Goal: Task Accomplishment & Management: Use online tool/utility

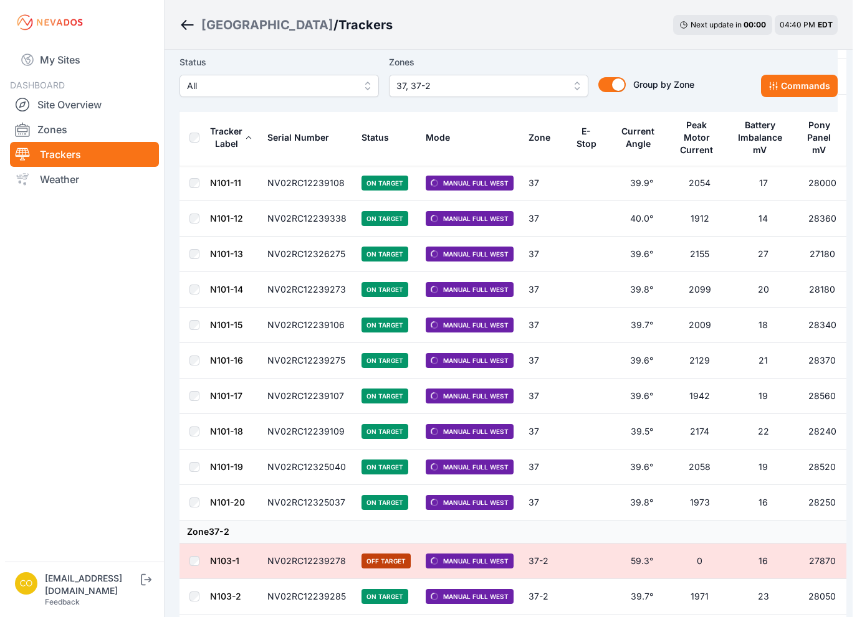
scroll to position [1532, 0]
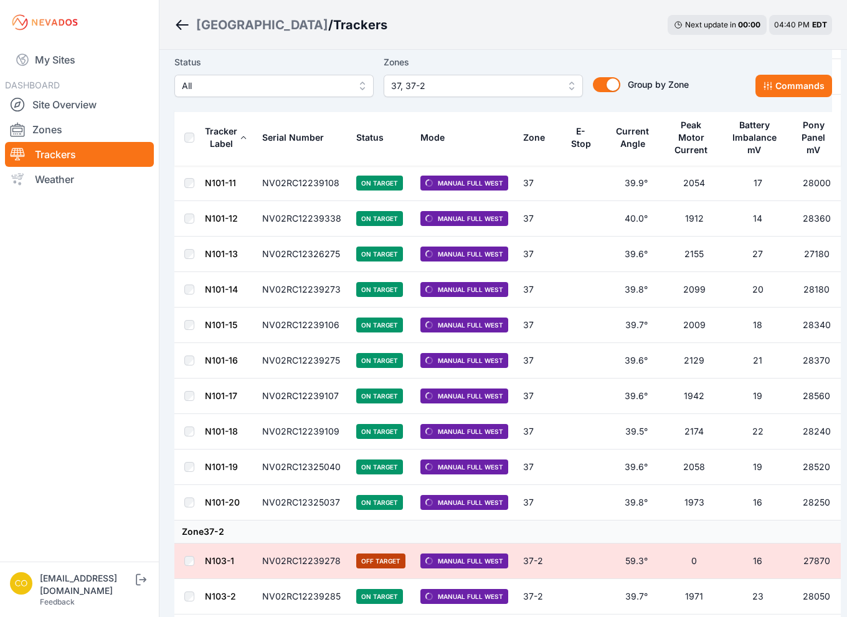
click at [72, 270] on nav "My Sites DASHBOARD Site Overview Zones Trackers Weather" at bounding box center [79, 298] width 159 height 507
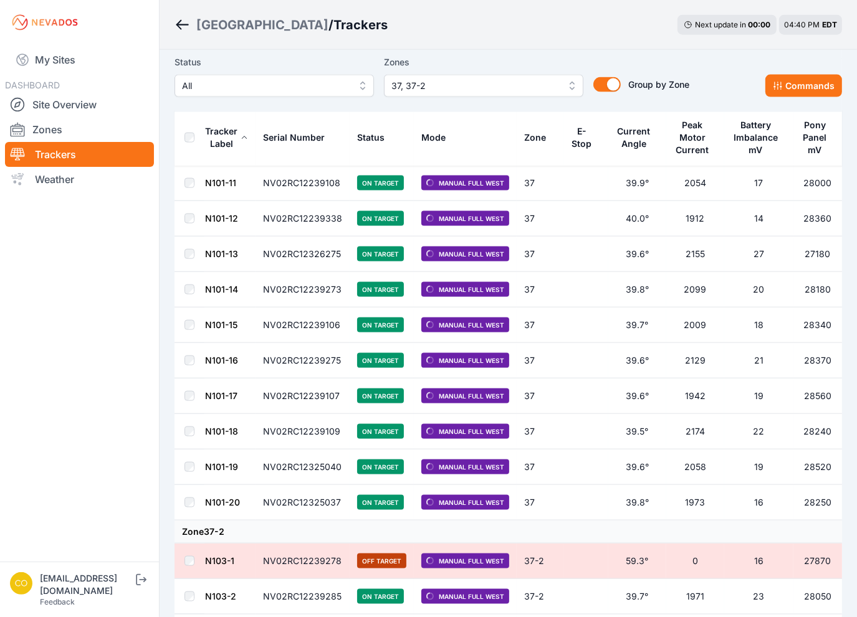
click at [490, 88] on span "37, 37-2" at bounding box center [474, 85] width 167 height 15
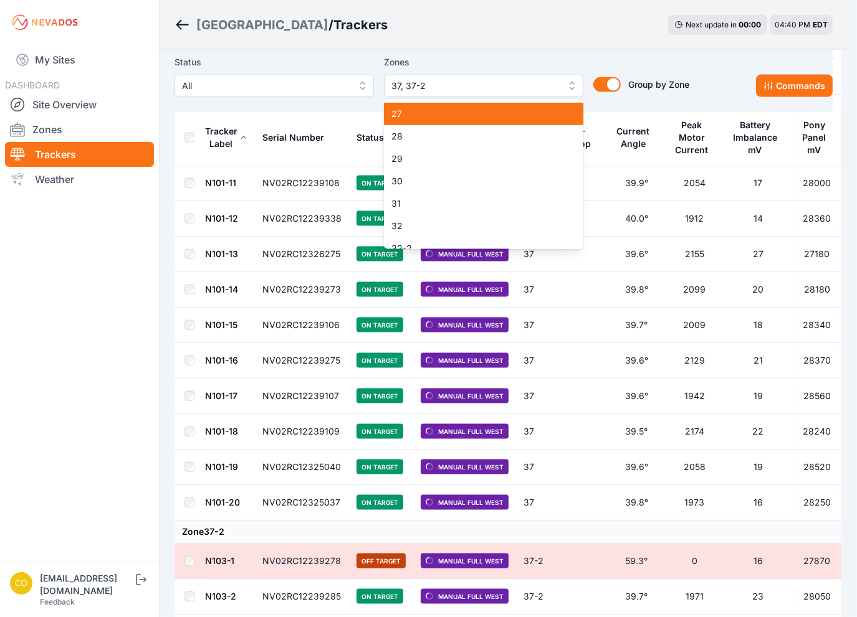
scroll to position [715, 0]
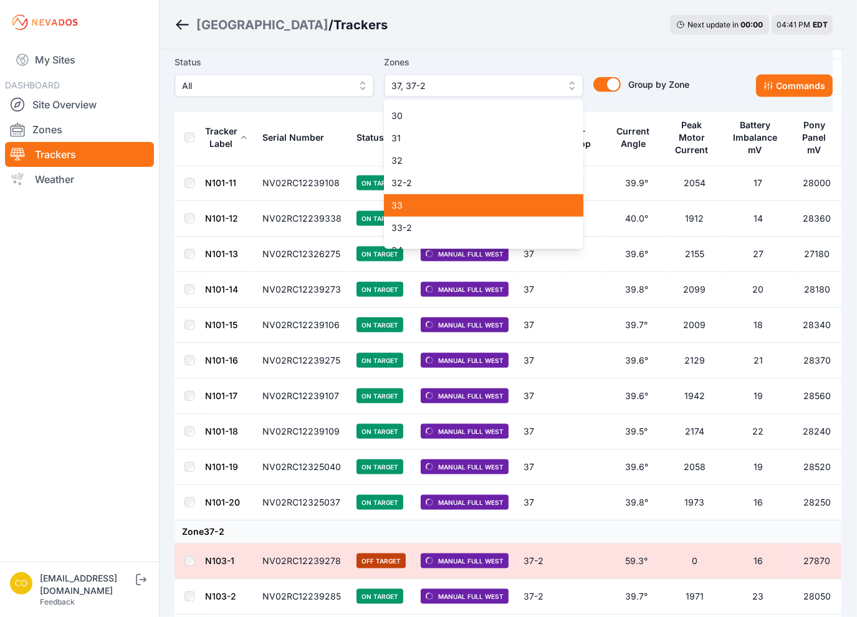
click at [429, 202] on span "33" at bounding box center [475, 205] width 169 height 12
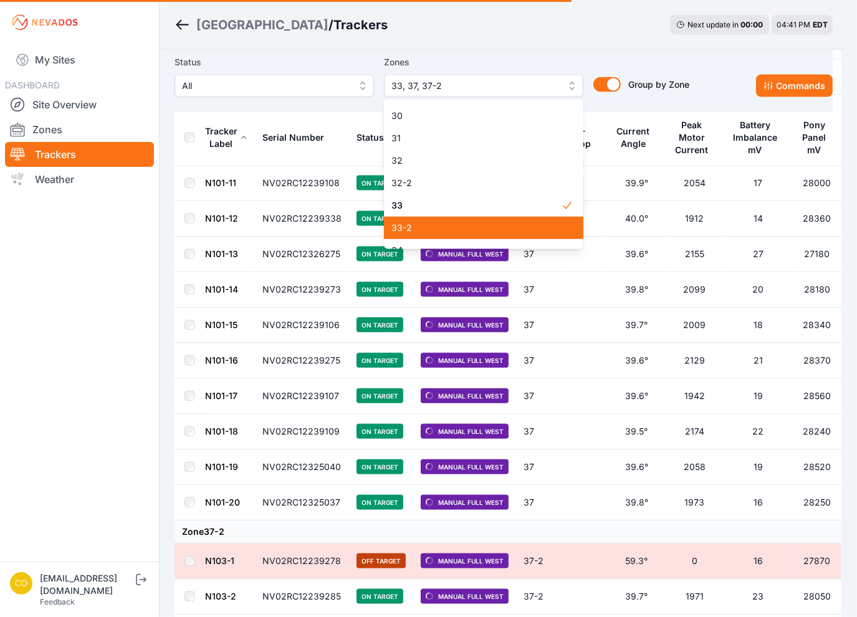
click at [424, 227] on span "33-2" at bounding box center [475, 228] width 169 height 12
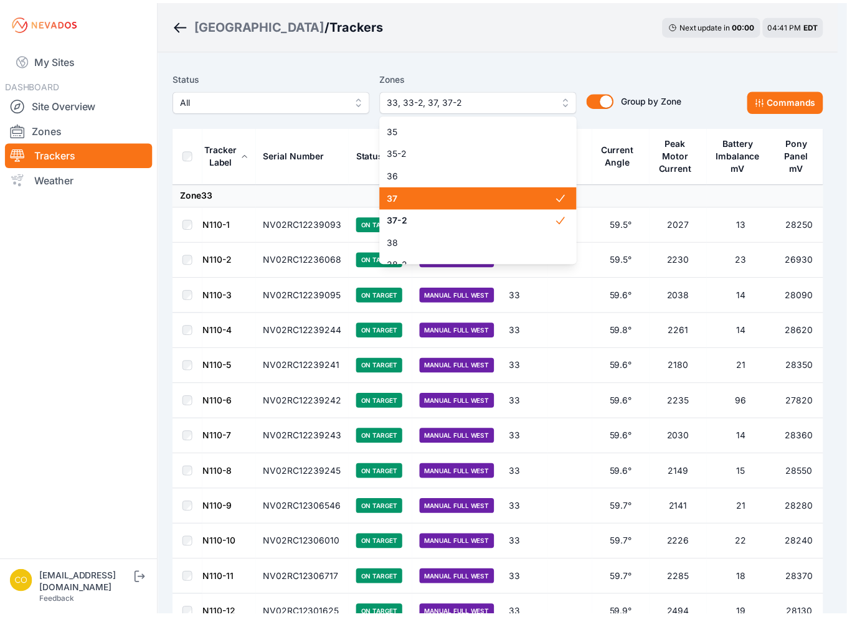
scroll to position [902, 0]
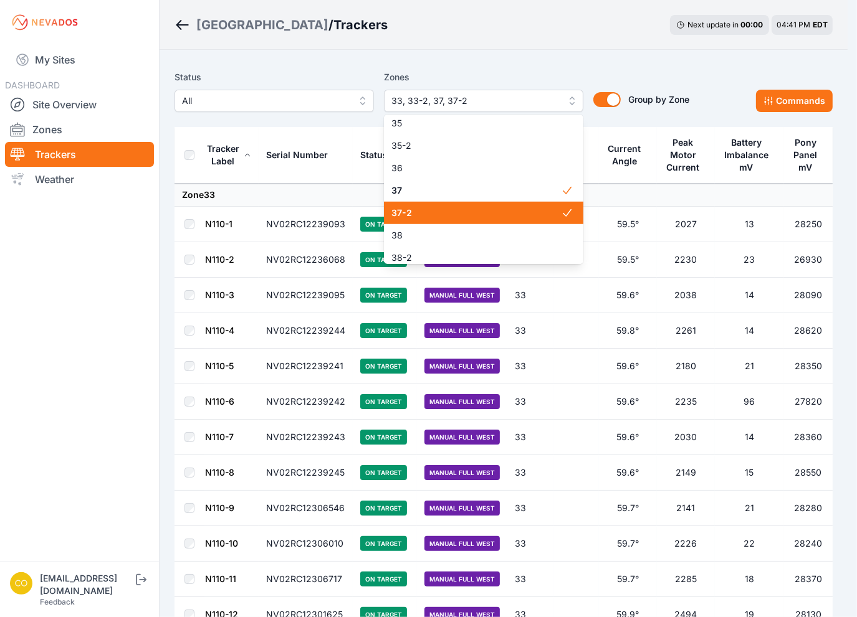
click at [444, 212] on span "37-2" at bounding box center [475, 213] width 169 height 12
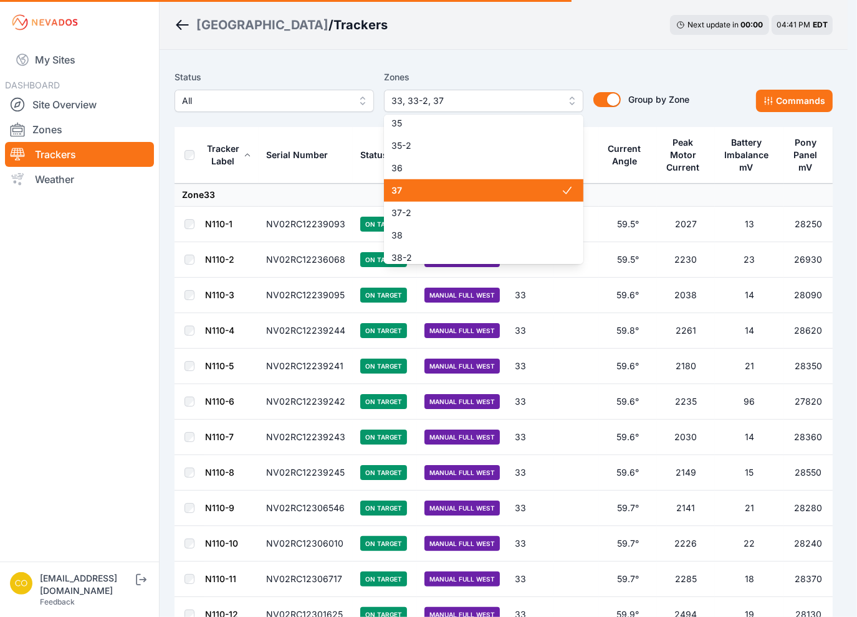
click at [439, 192] on span "37" at bounding box center [475, 190] width 169 height 12
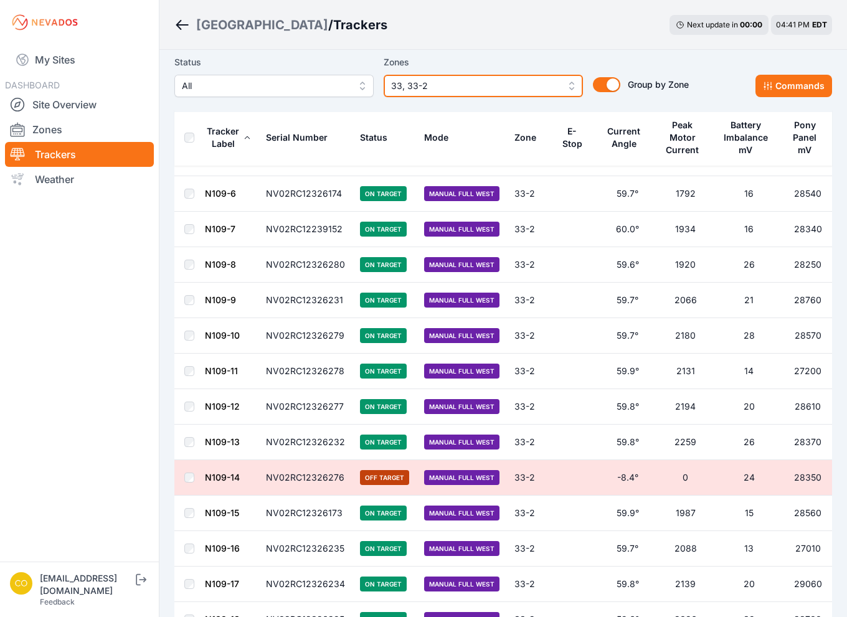
scroll to position [2636, 0]
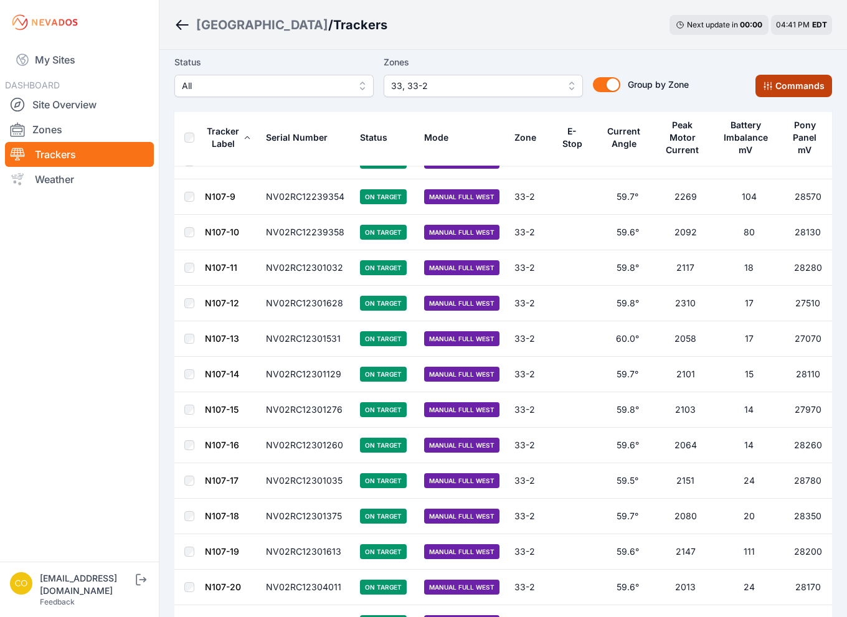
click at [779, 88] on button "Commands" at bounding box center [794, 86] width 77 height 22
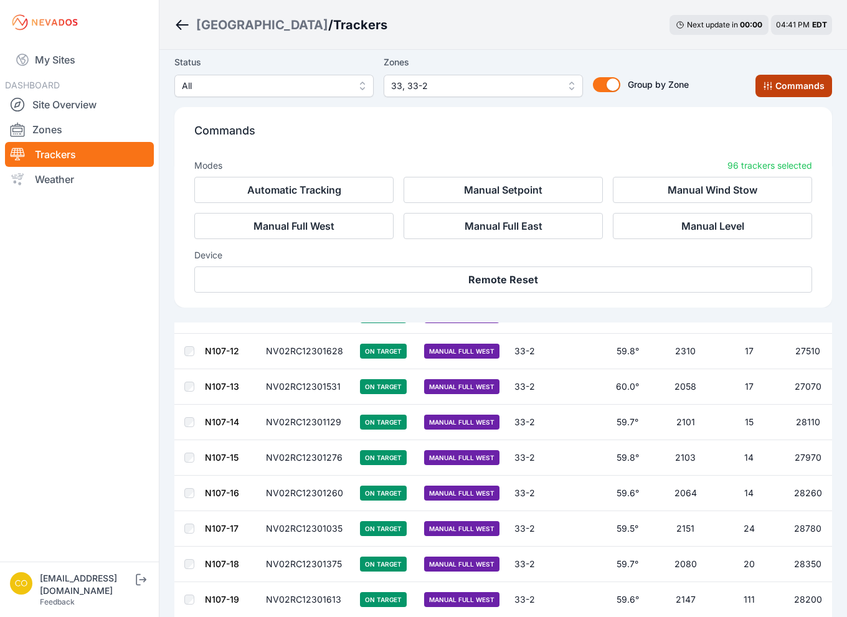
scroll to position [2036, 0]
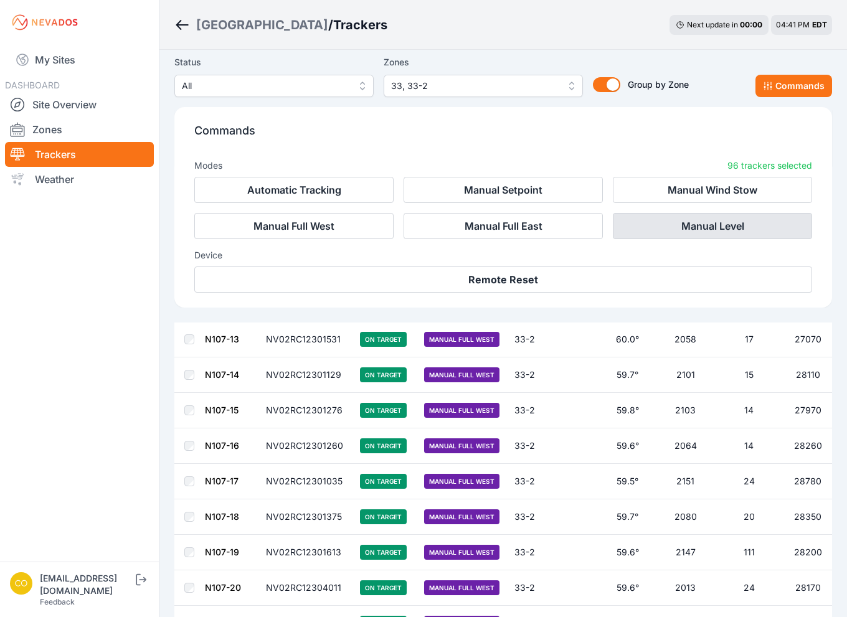
click at [723, 230] on button "Manual Level" at bounding box center [712, 226] width 199 height 26
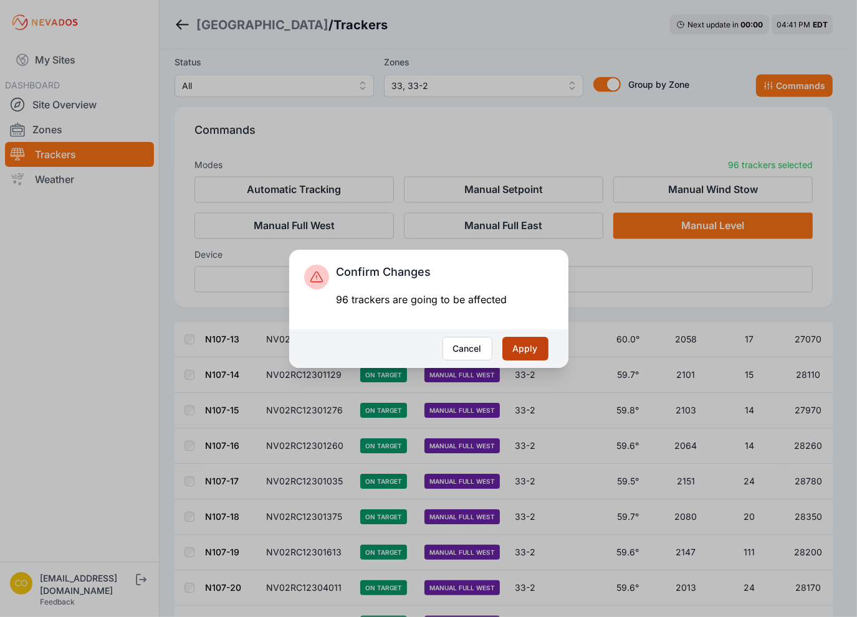
click at [513, 345] on button "Apply" at bounding box center [525, 349] width 46 height 24
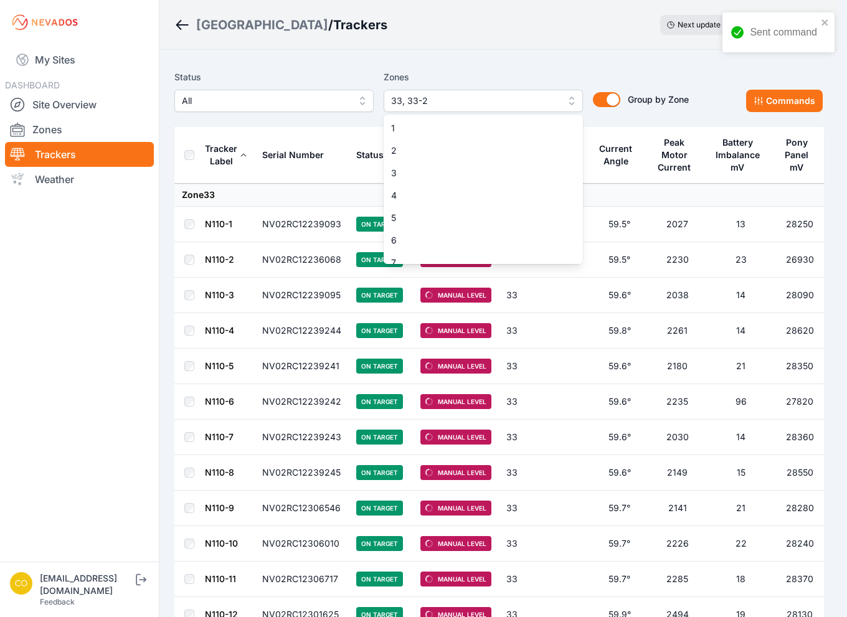
click at [519, 97] on span "33, 33-2" at bounding box center [474, 100] width 167 height 15
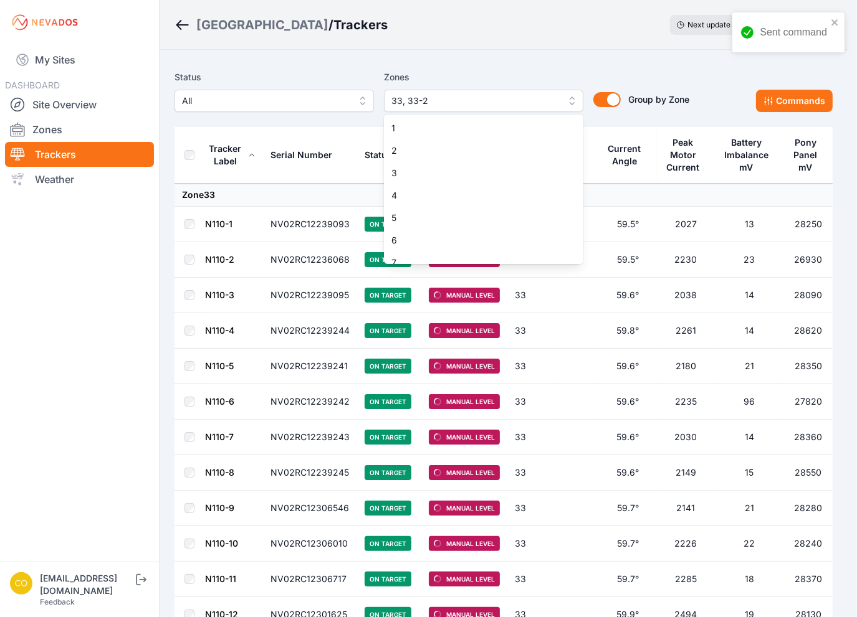
scroll to position [683, 0]
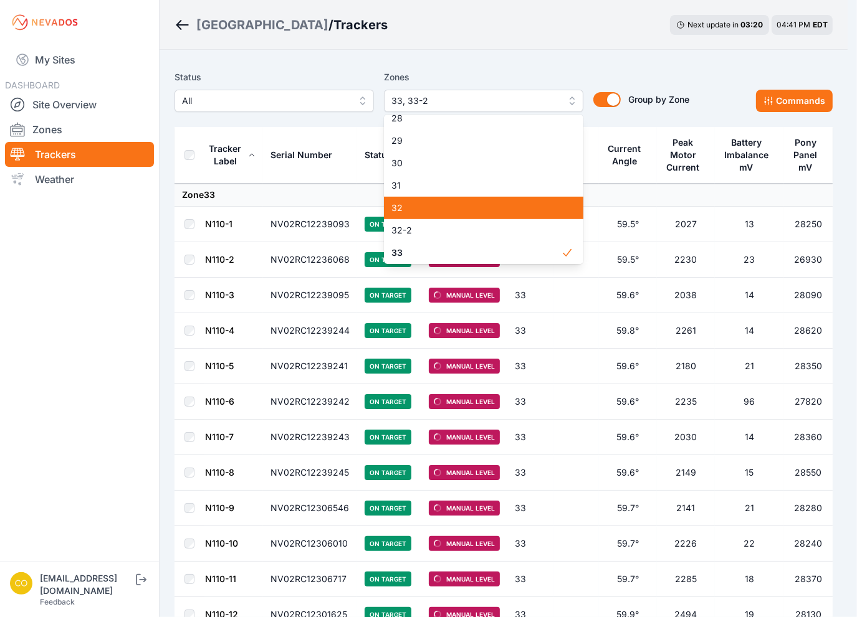
click at [453, 214] on span "32" at bounding box center [475, 208] width 169 height 12
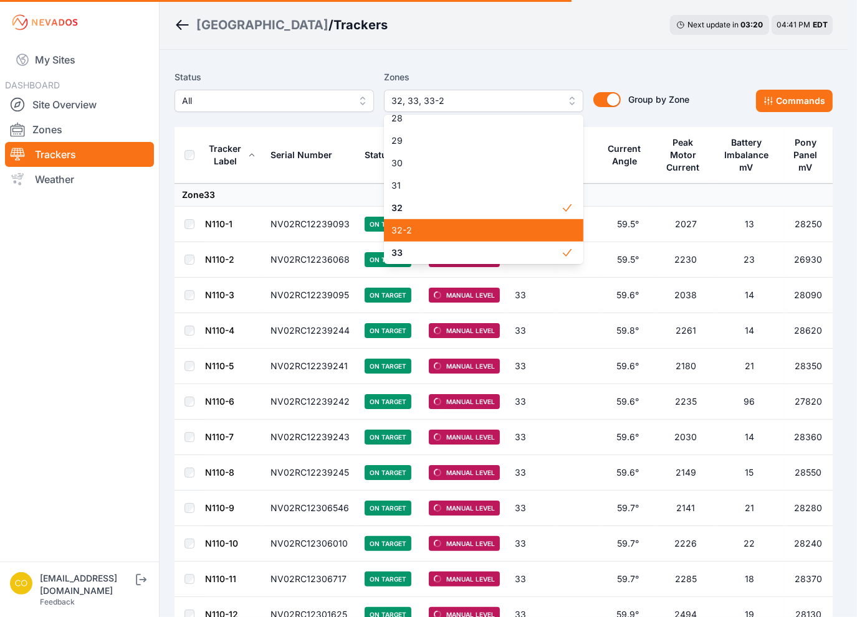
click at [448, 228] on span "32-2" at bounding box center [475, 230] width 169 height 12
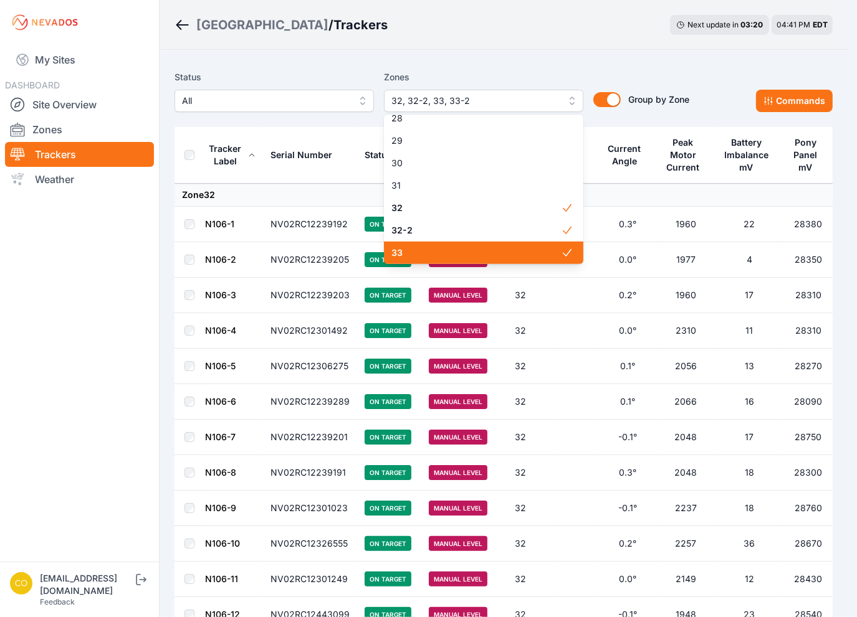
click at [451, 256] on span "33" at bounding box center [475, 253] width 169 height 12
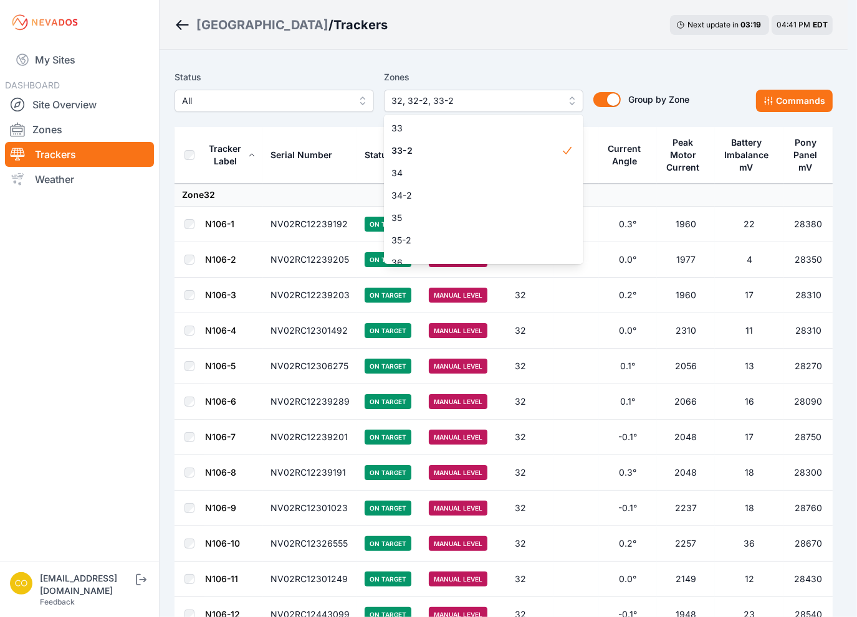
click at [444, 90] on span "32" at bounding box center [475, 83] width 169 height 12
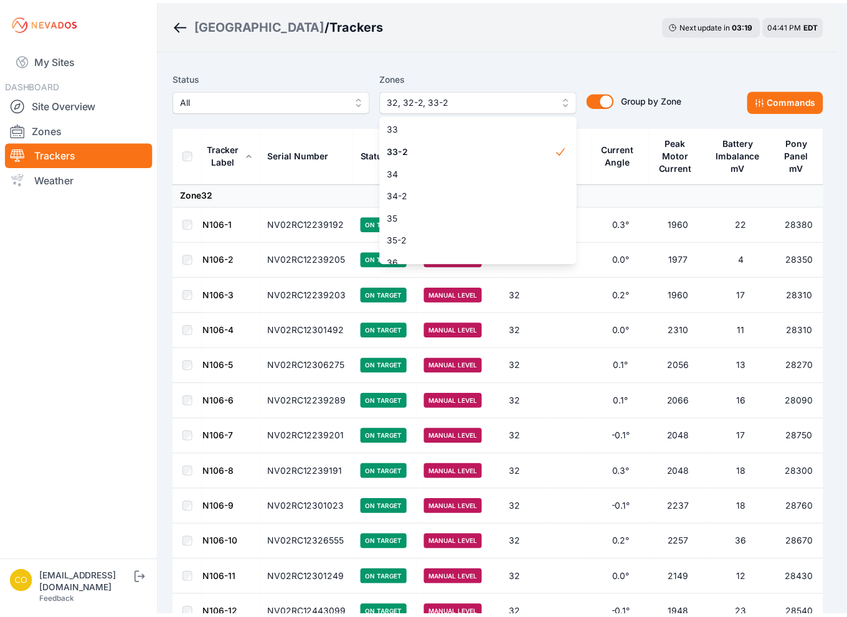
scroll to position [745, 0]
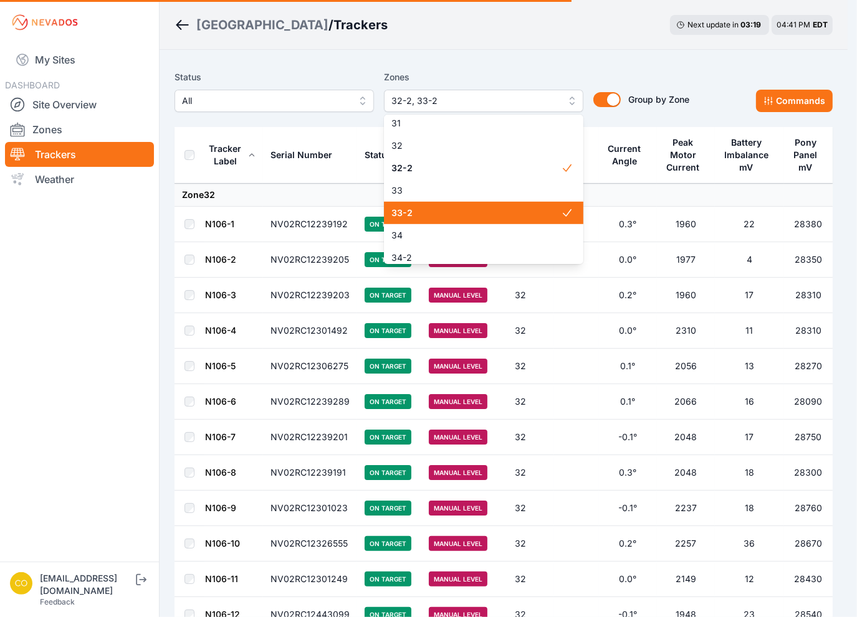
click at [463, 216] on span "33-2" at bounding box center [475, 213] width 169 height 12
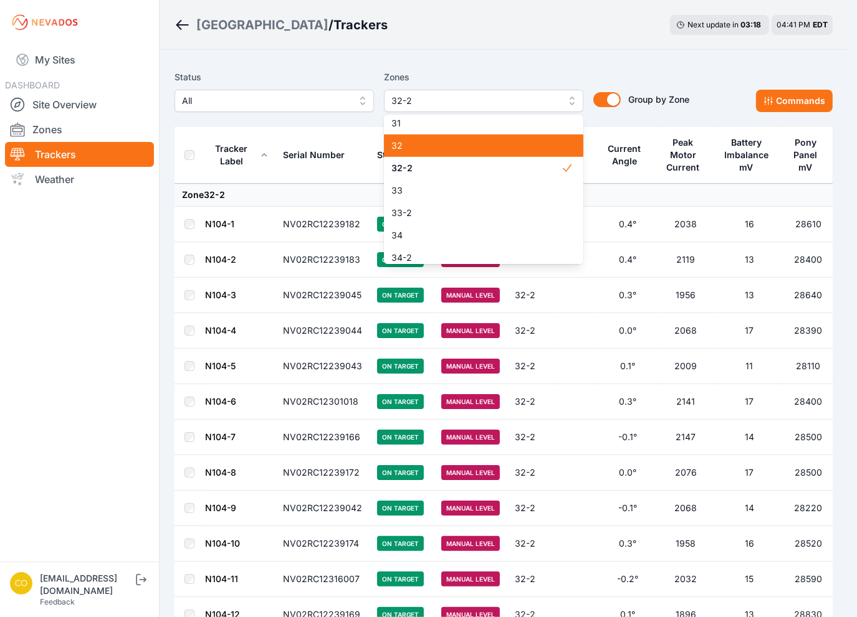
click at [425, 150] on span "32" at bounding box center [475, 146] width 169 height 12
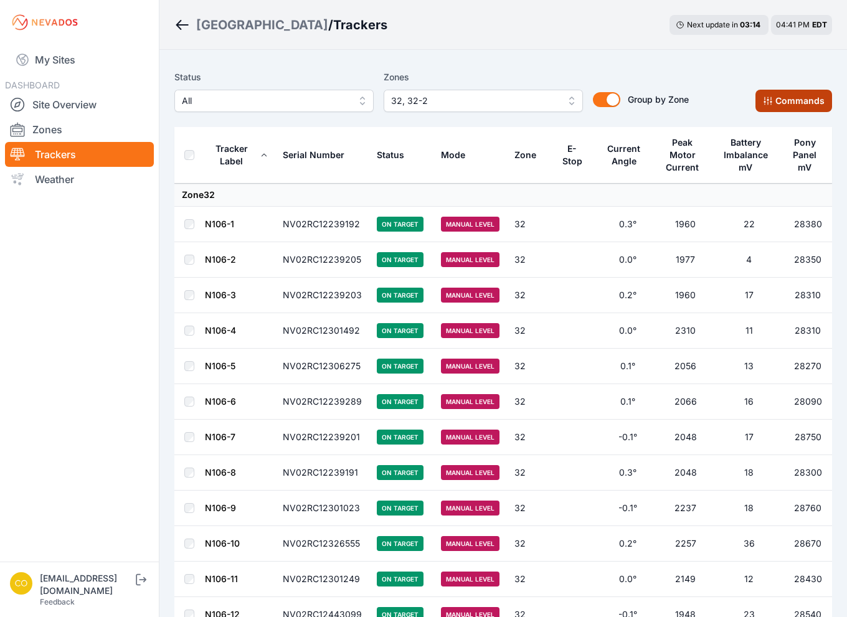
click at [799, 100] on button "Commands" at bounding box center [794, 101] width 77 height 22
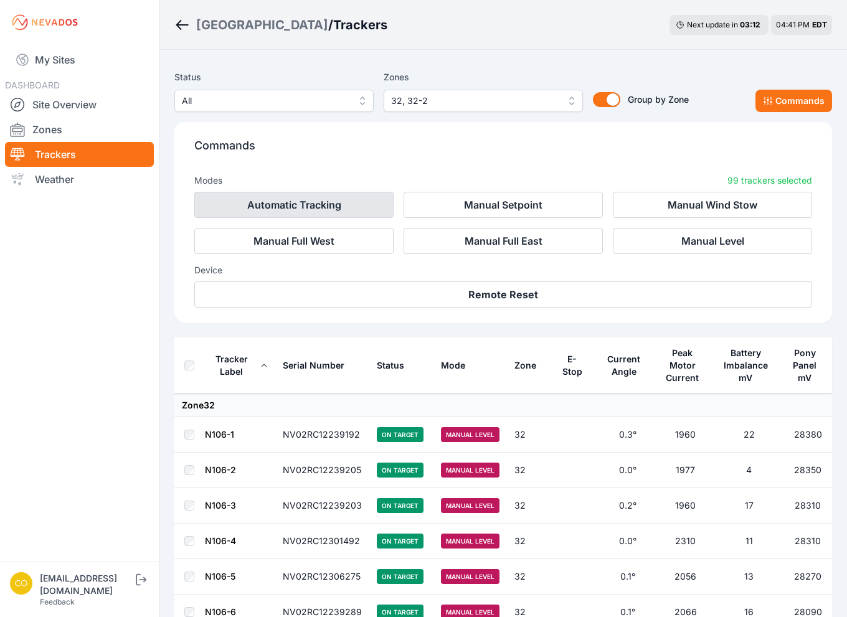
click at [321, 203] on button "Automatic Tracking" at bounding box center [293, 205] width 199 height 26
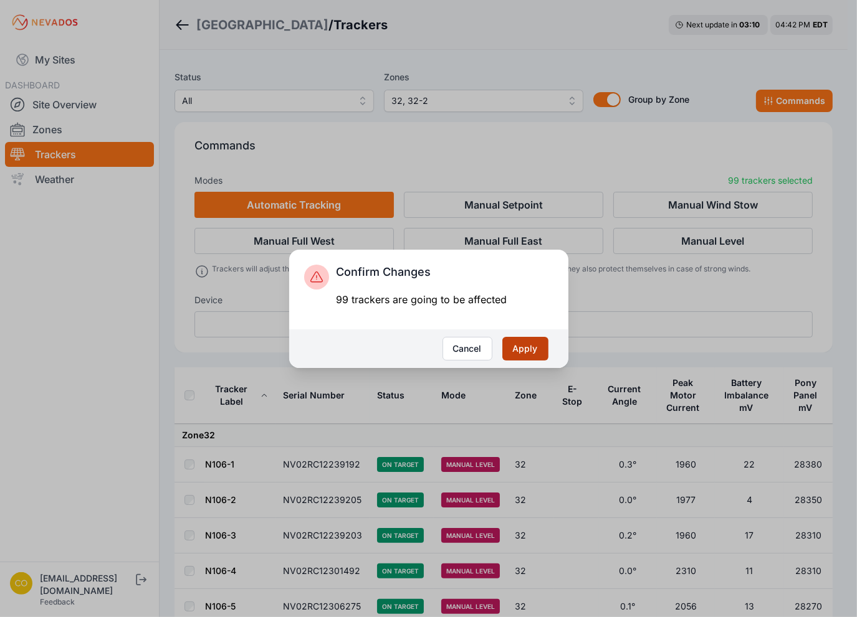
click at [536, 353] on button "Apply" at bounding box center [525, 349] width 46 height 24
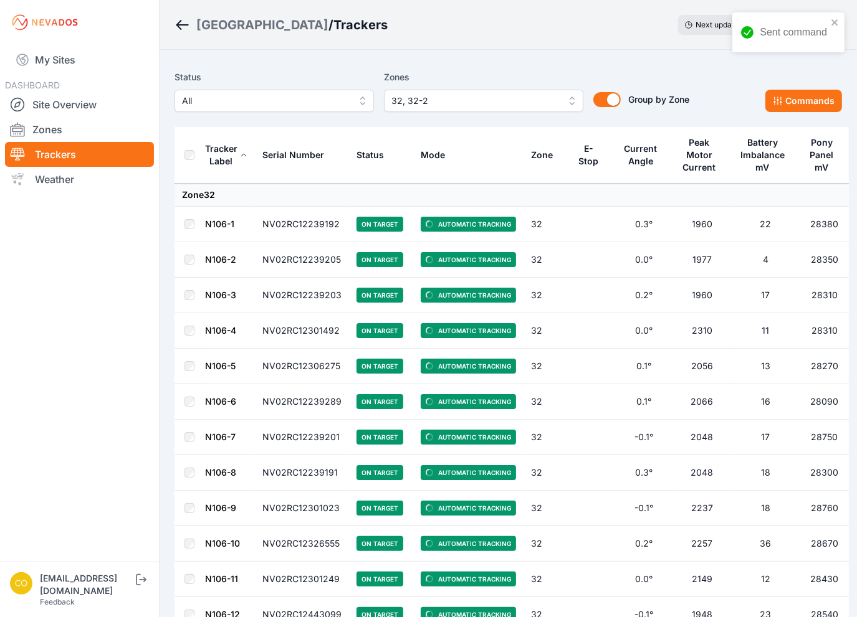
click at [474, 104] on span "32, 32-2" at bounding box center [474, 100] width 167 height 15
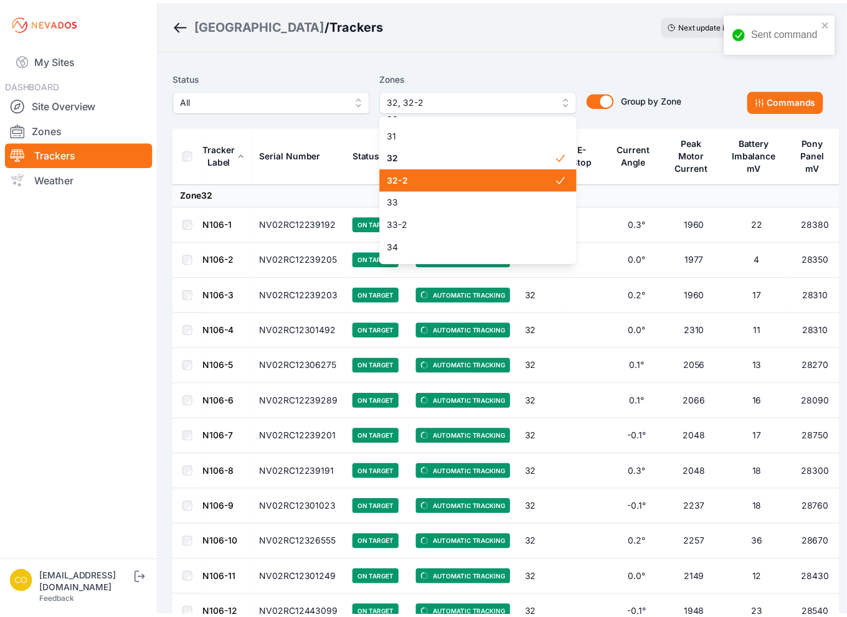
scroll to position [762, 0]
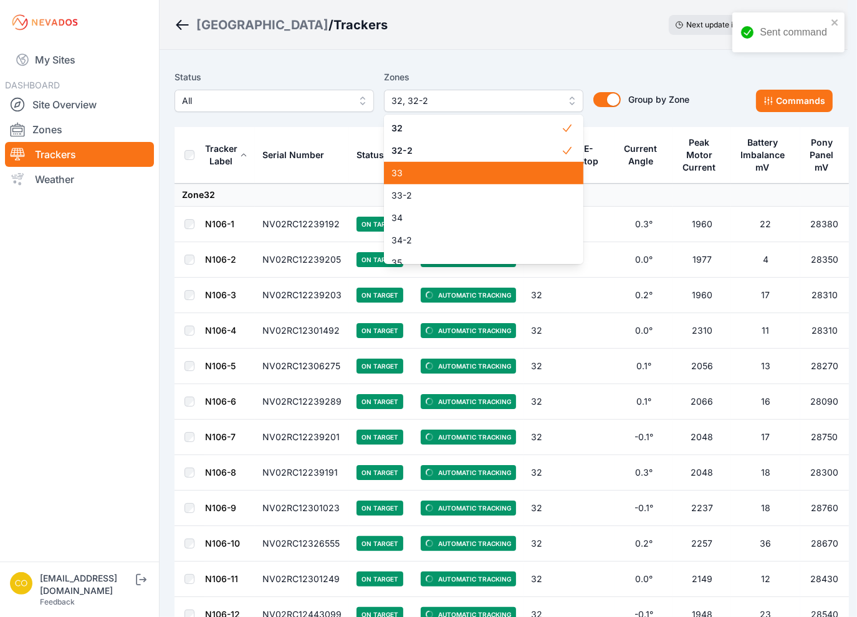
click at [424, 180] on div "33" at bounding box center [483, 173] width 199 height 22
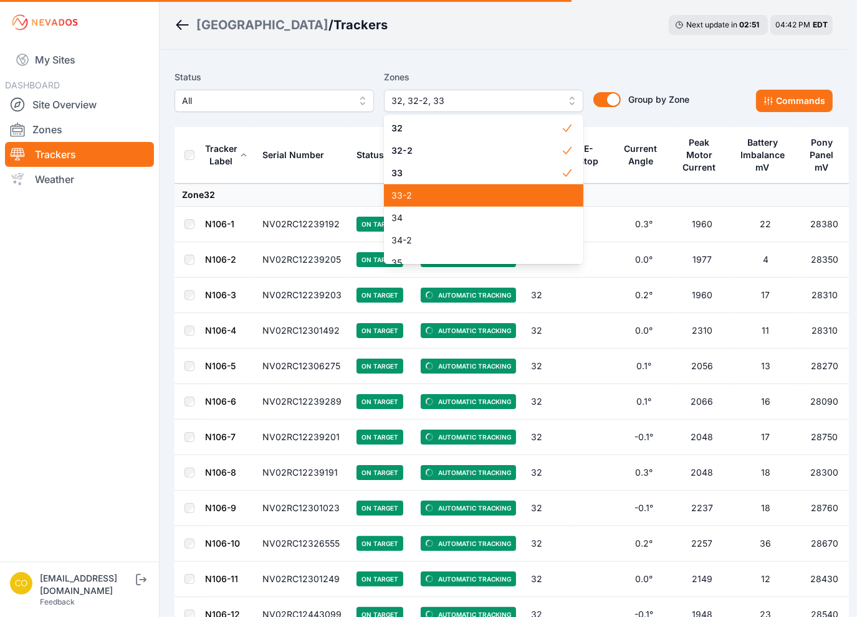
click at [424, 196] on span "33-2" at bounding box center [475, 195] width 169 height 12
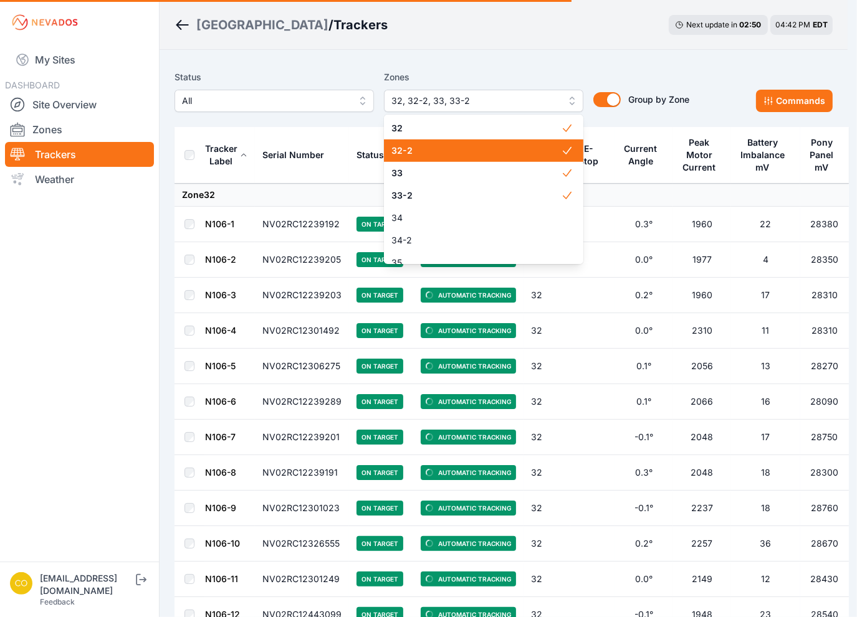
click at [424, 151] on span "32-2" at bounding box center [475, 151] width 169 height 12
click at [431, 133] on span "32" at bounding box center [475, 128] width 169 height 12
